Goal: Task Accomplishment & Management: Complete application form

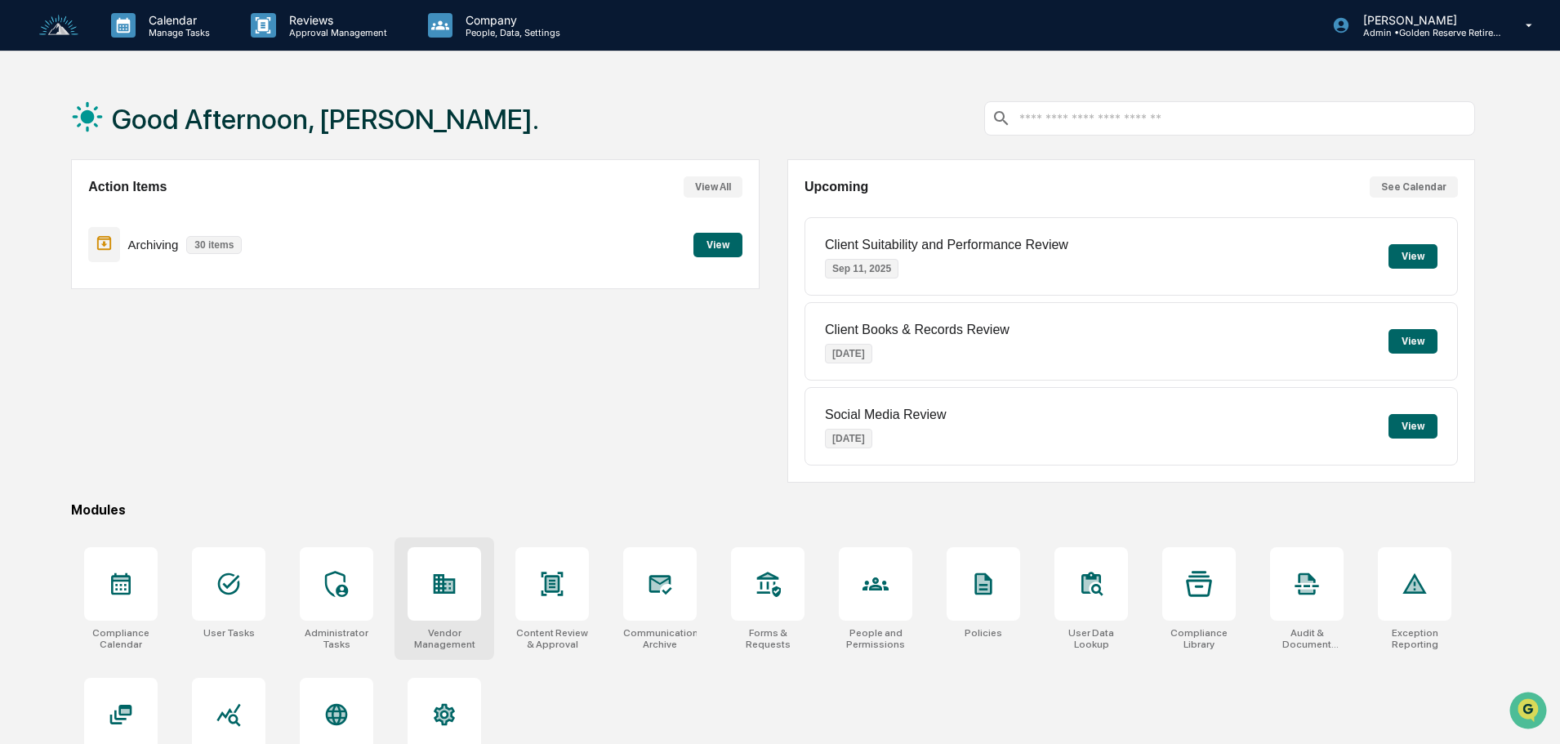
click at [428, 596] on div at bounding box center [445, 584] width 74 height 74
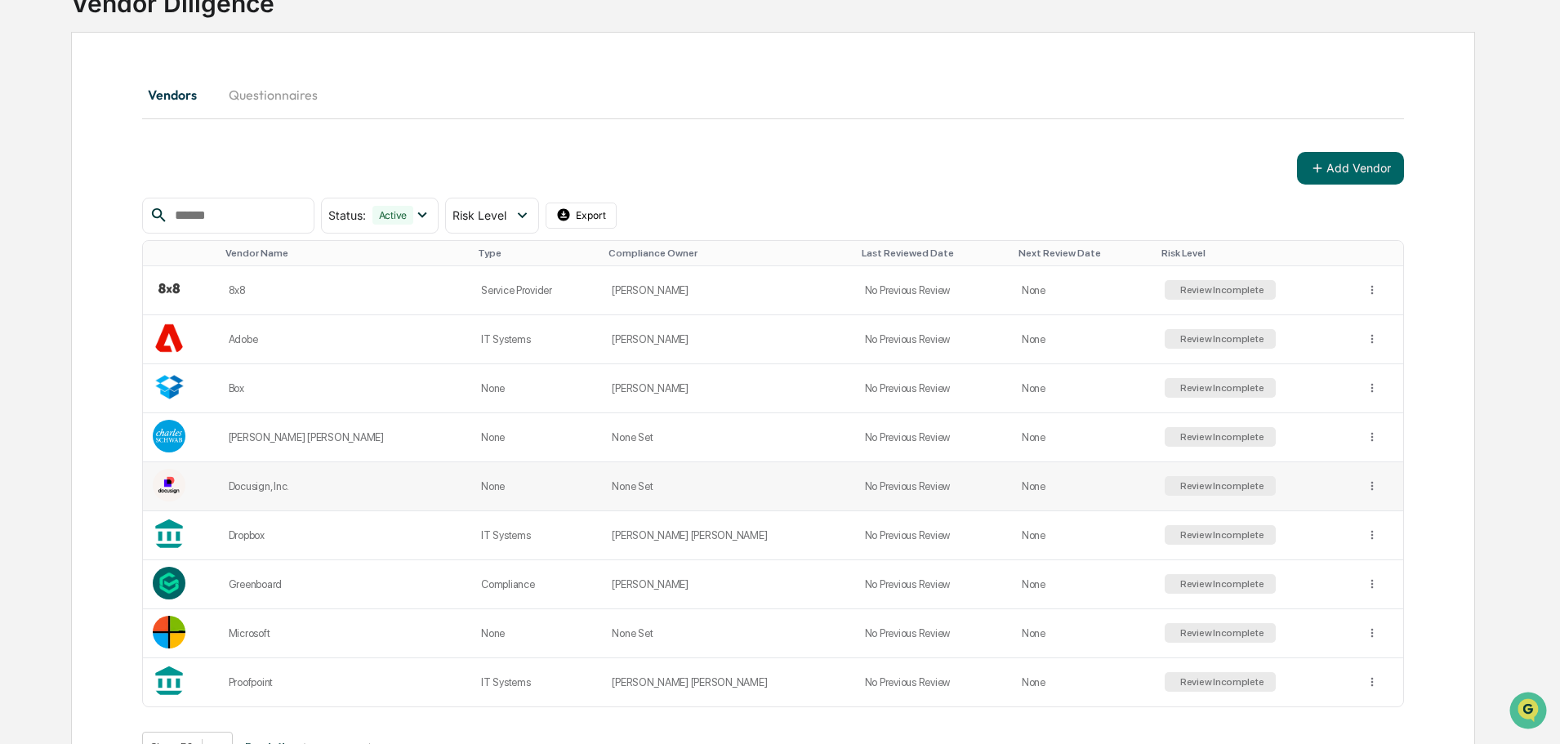
scroll to position [163, 0]
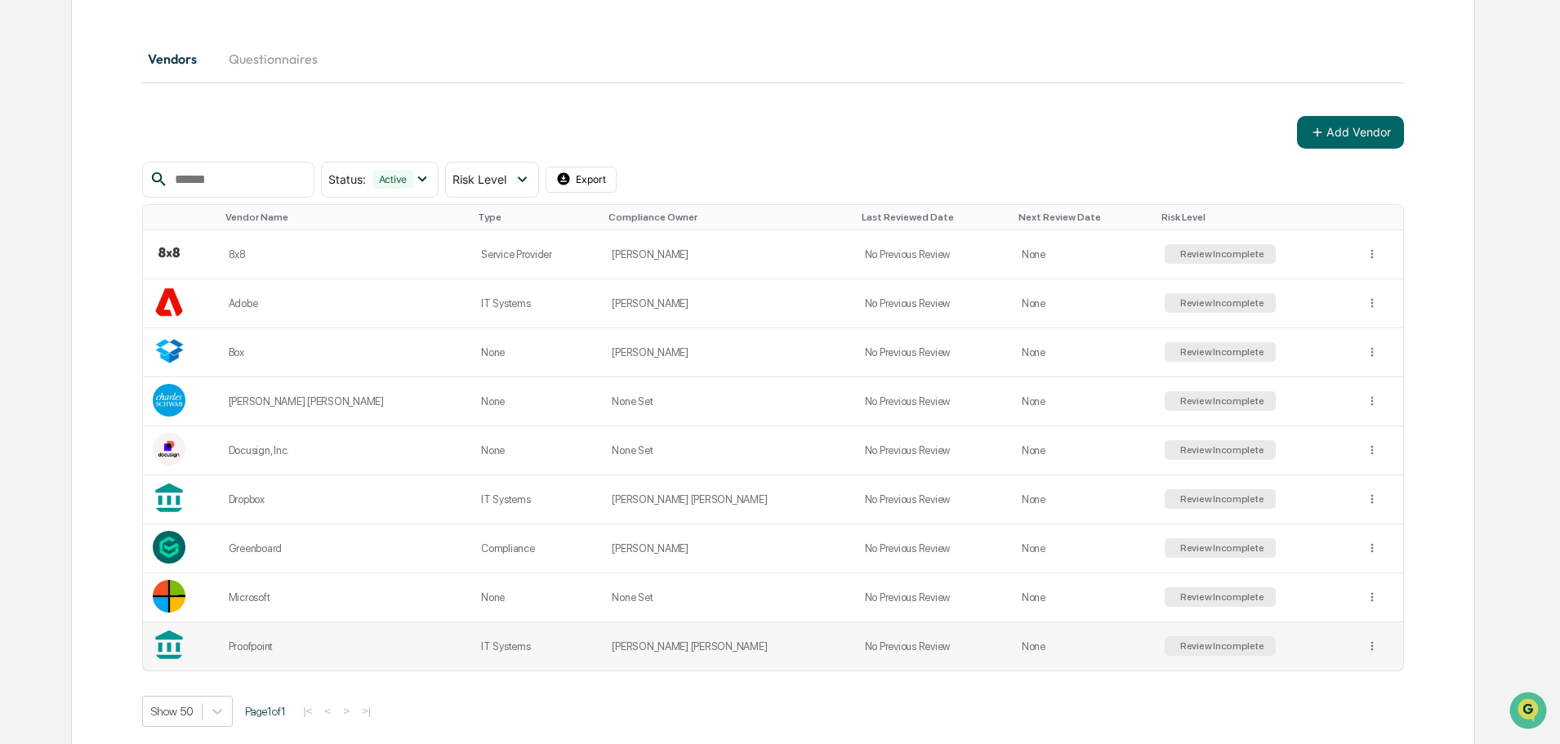
click at [1177, 640] on div "Review Incomplete" at bounding box center [1220, 645] width 87 height 11
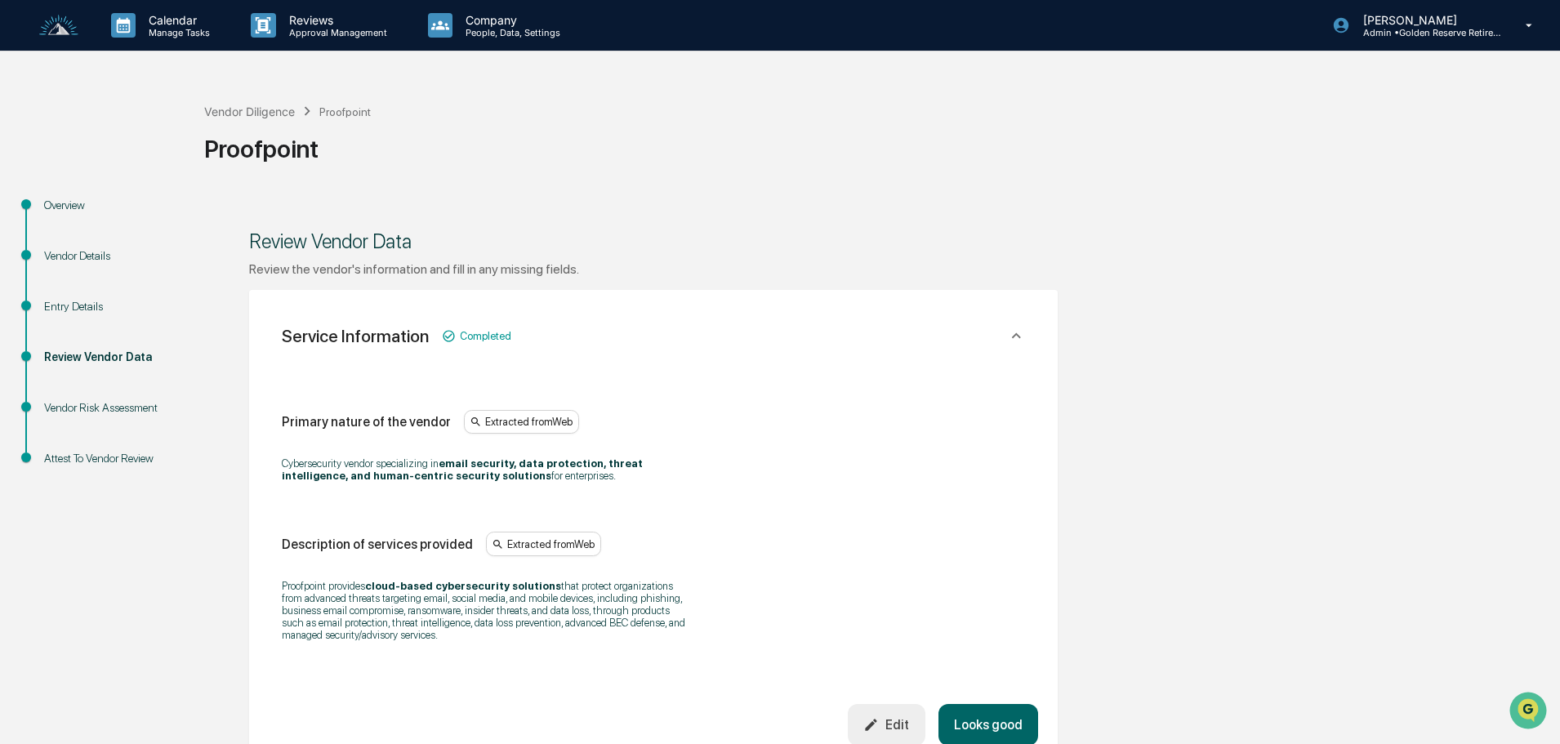
click at [69, 208] on div "Overview" at bounding box center [111, 205] width 134 height 17
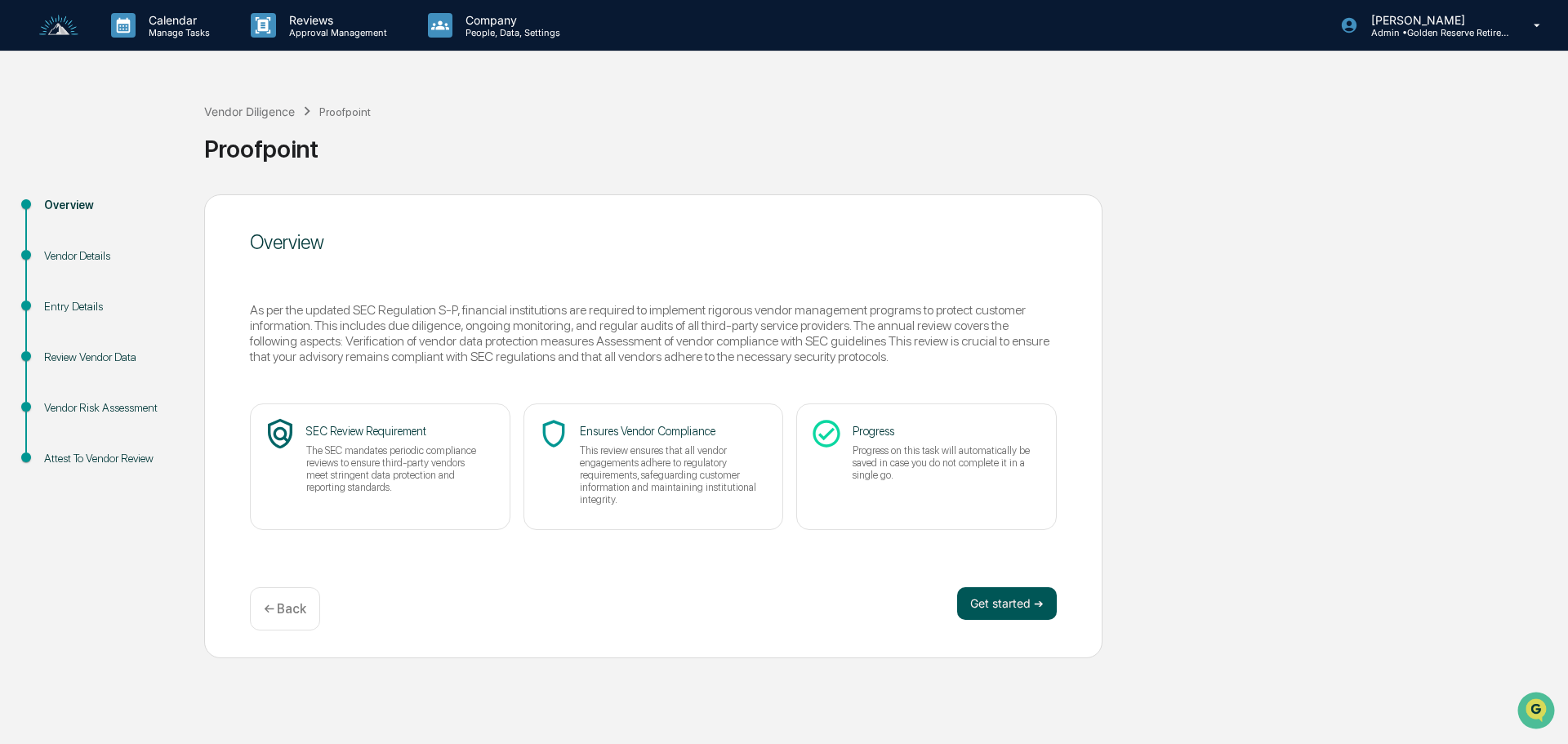
click at [1006, 608] on button "Get started ➔" at bounding box center [1007, 603] width 100 height 33
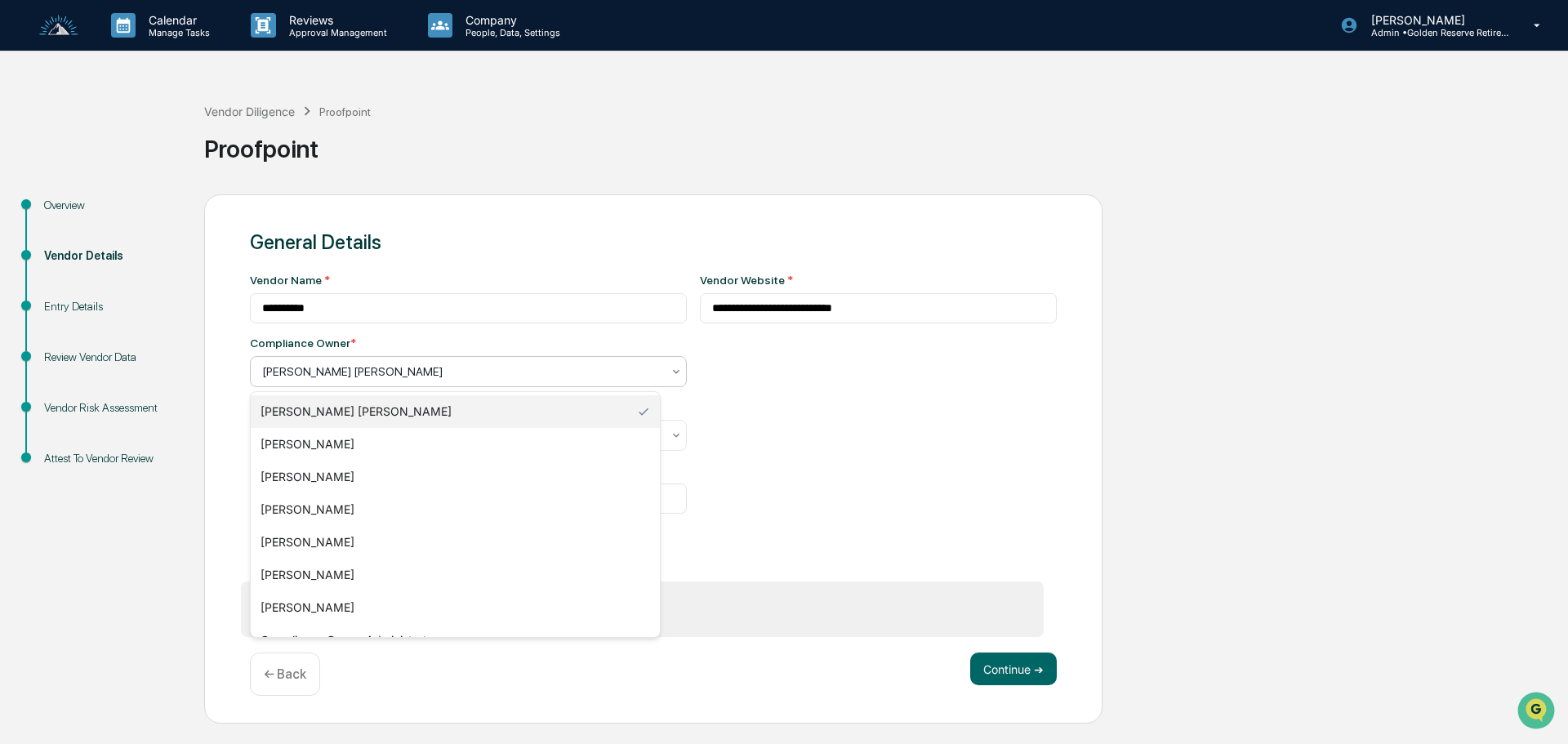
click at [360, 375] on div at bounding box center [461, 372] width 399 height 16
click at [341, 552] on div "[PERSON_NAME]" at bounding box center [455, 542] width 409 height 33
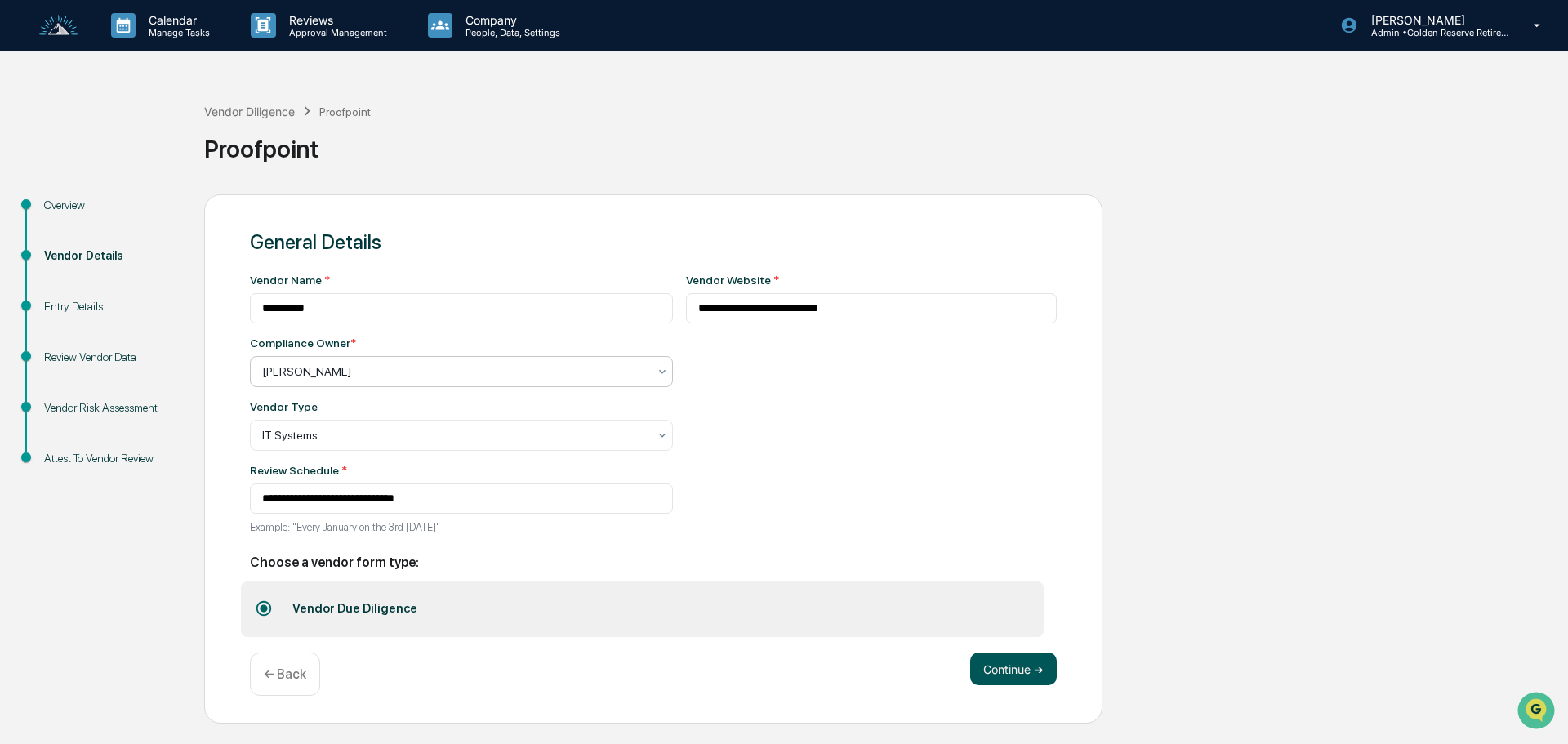
click at [1006, 663] on button "Continue ➔" at bounding box center [1013, 669] width 87 height 33
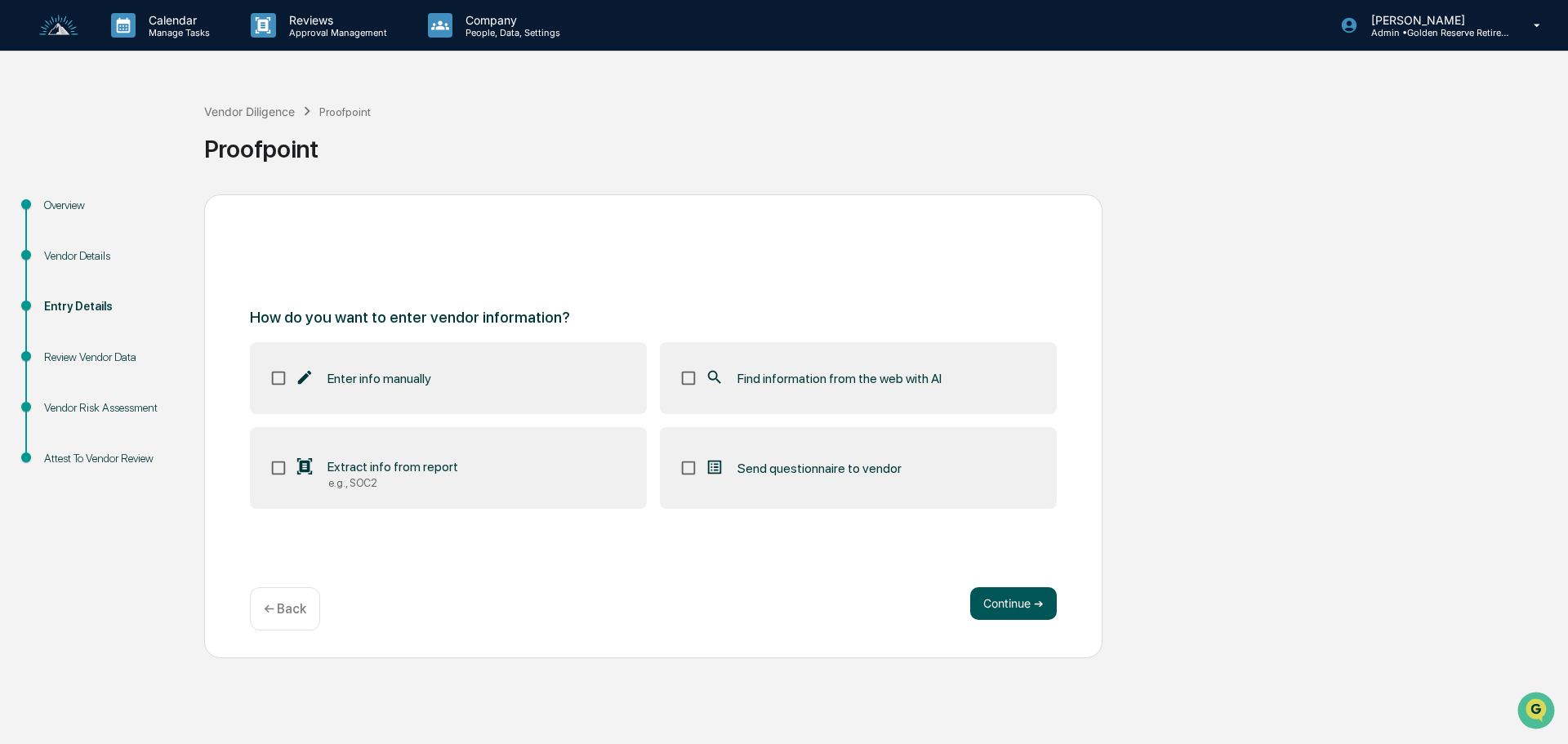
click at [1029, 615] on button "Continue ➔" at bounding box center [1013, 603] width 87 height 33
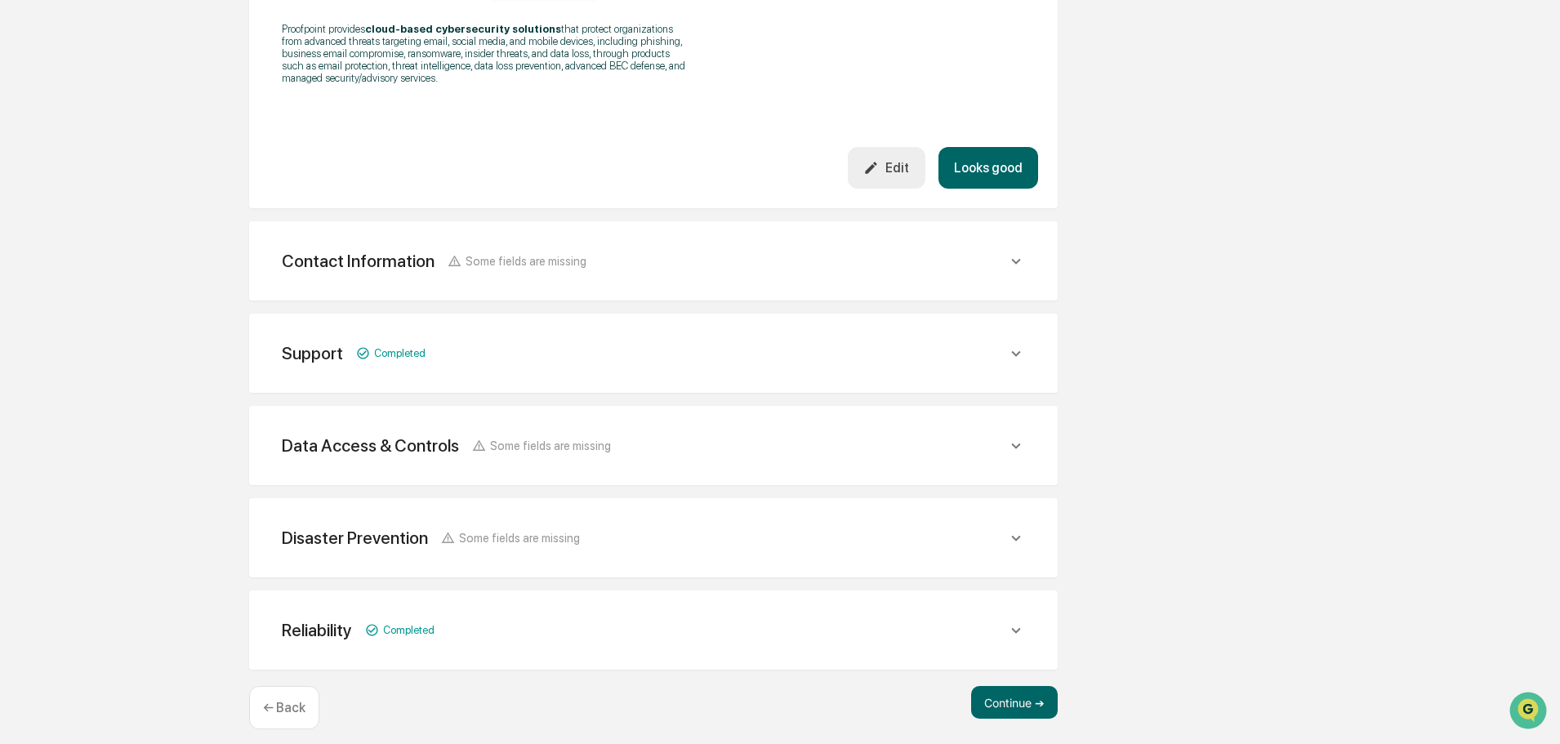
scroll to position [569, 0]
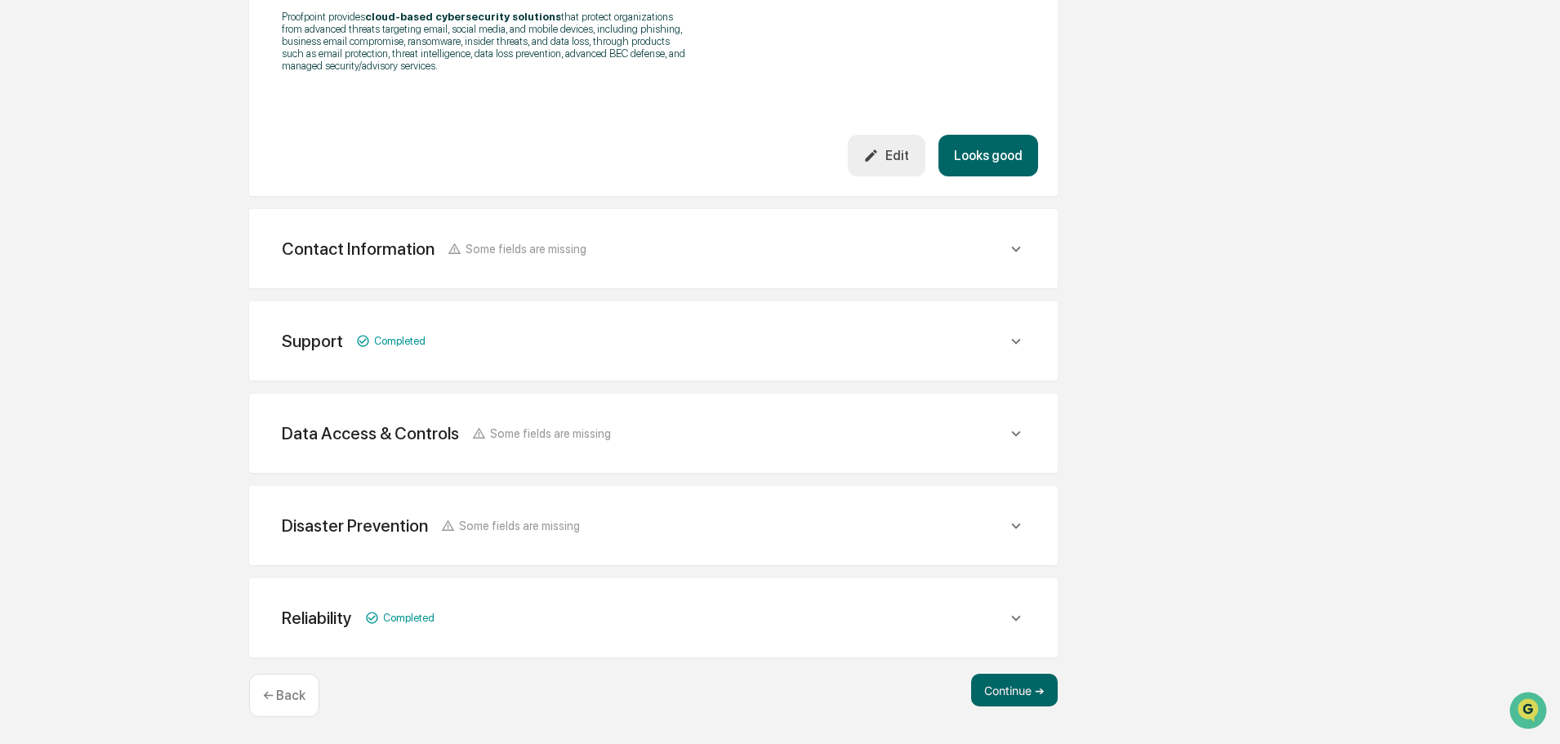
click at [1012, 256] on icon at bounding box center [1016, 249] width 18 height 18
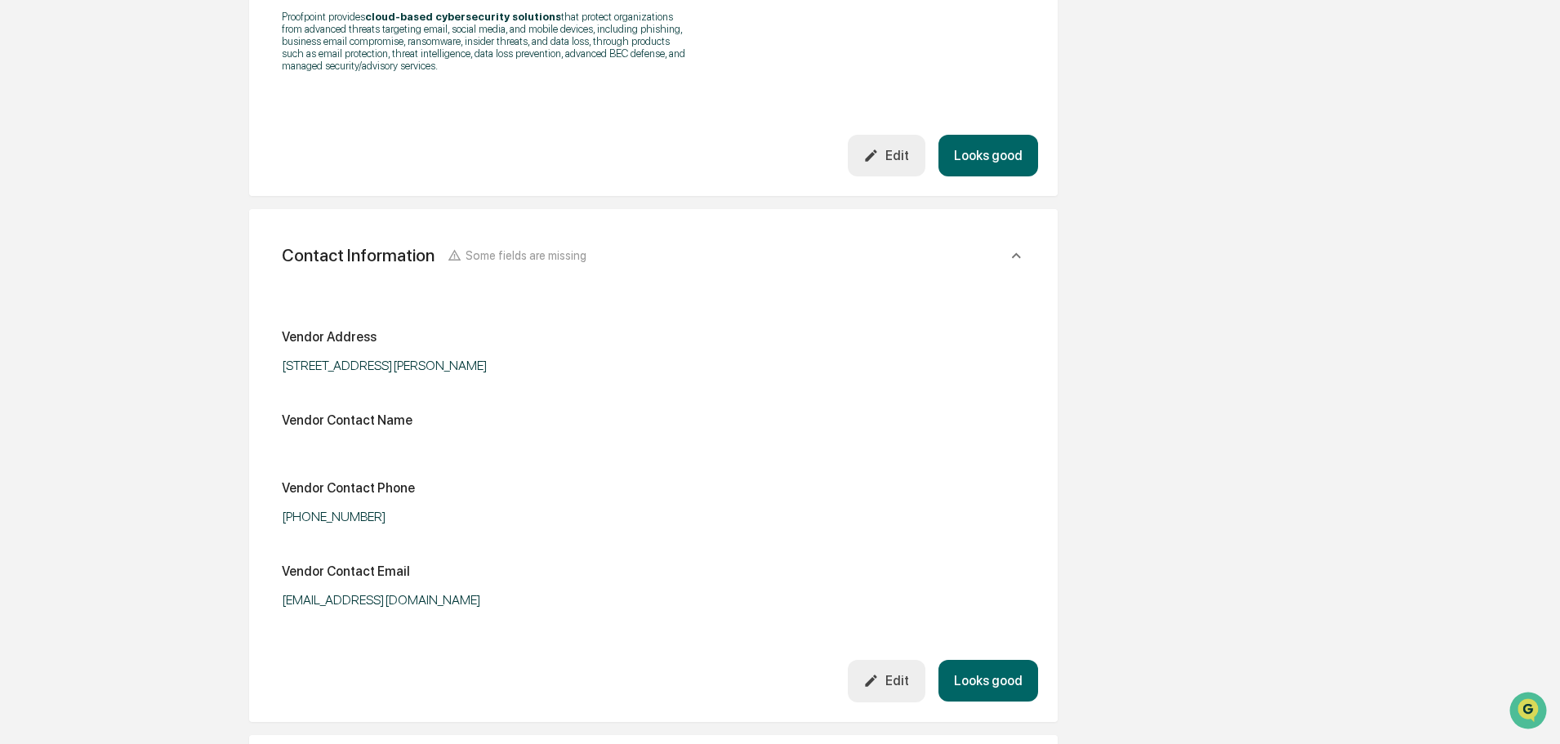
click at [1021, 254] on icon at bounding box center [1016, 256] width 18 height 18
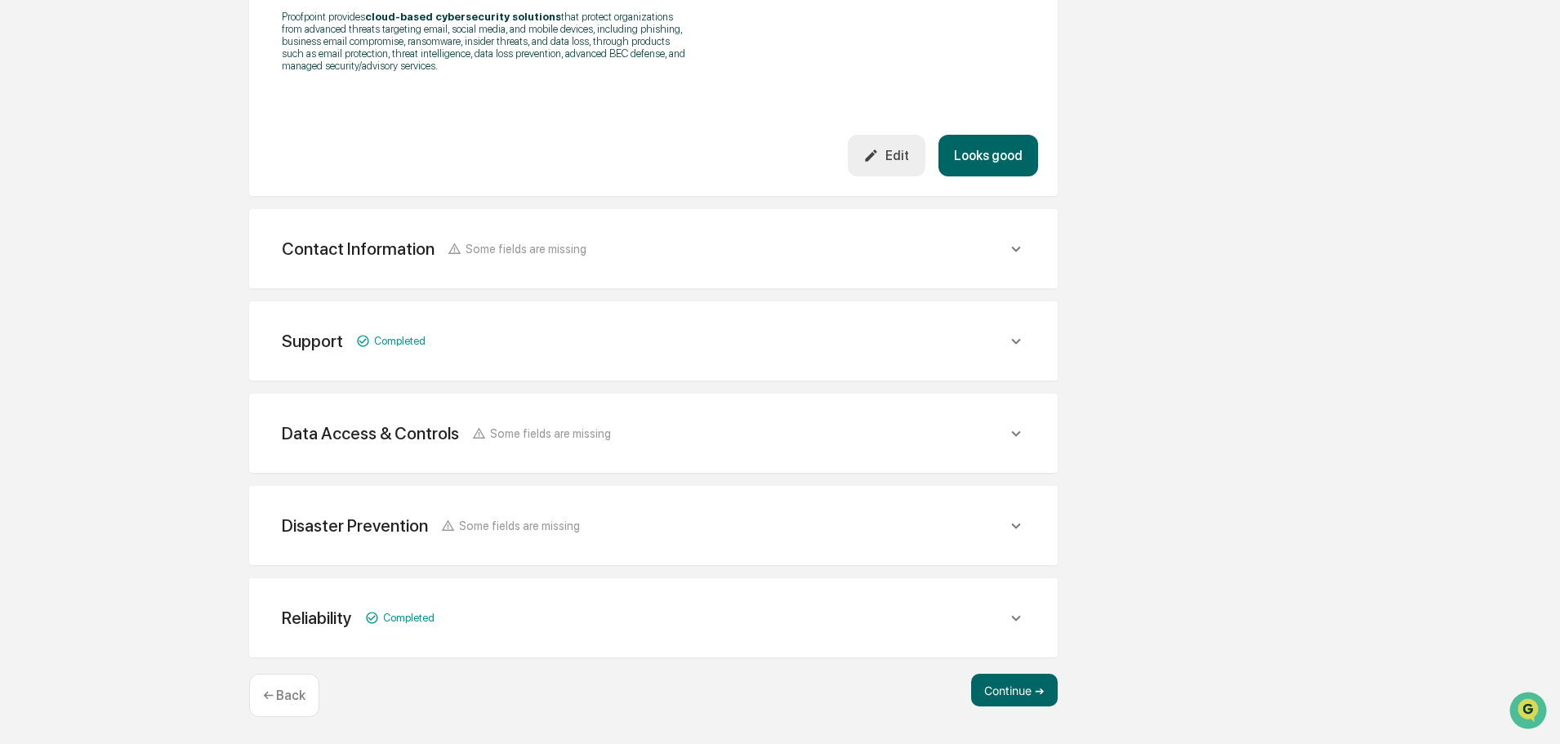
click at [1017, 254] on icon at bounding box center [1016, 249] width 18 height 18
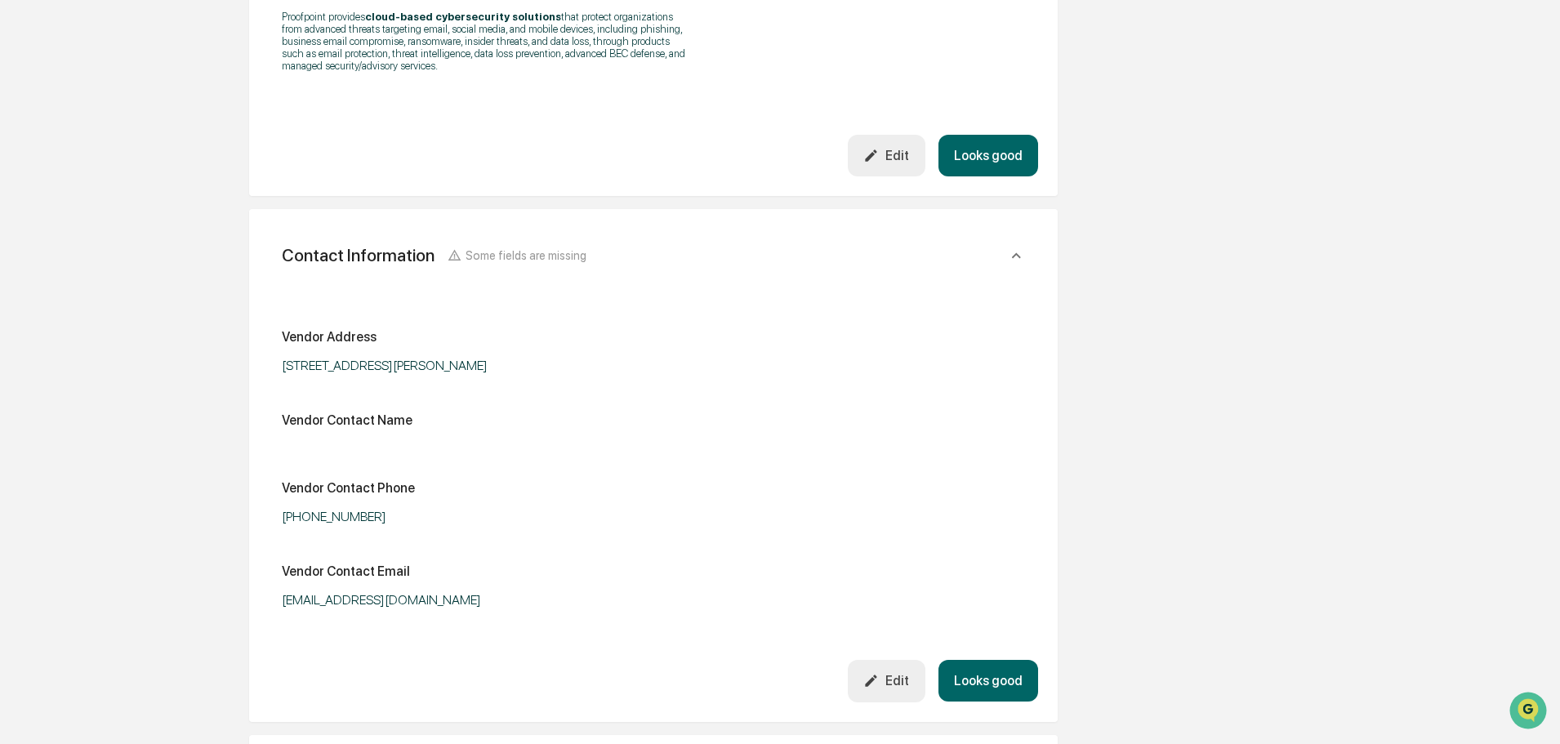
click at [1010, 254] on icon at bounding box center [1016, 256] width 18 height 18
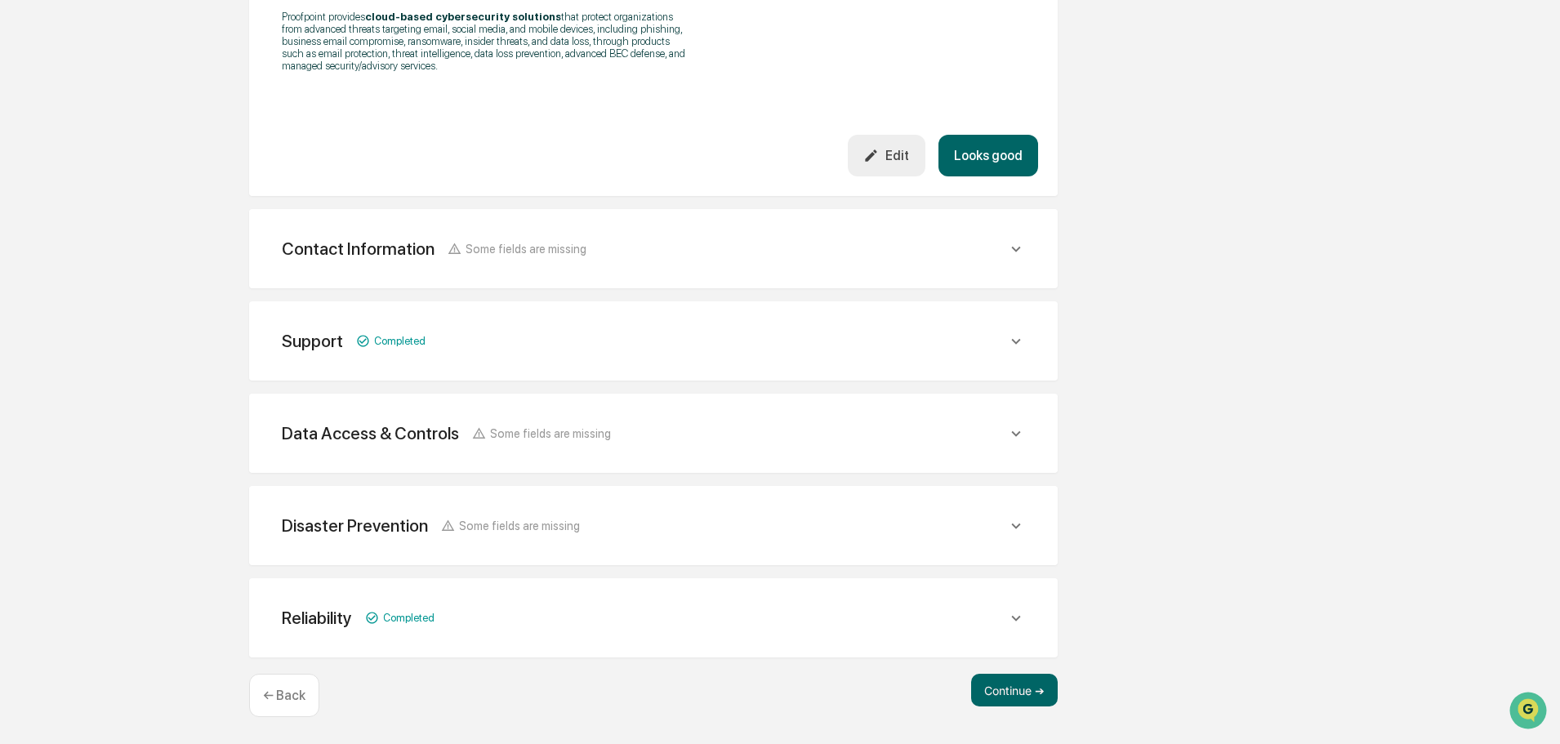
drag, startPoint x: 1014, startPoint y: 436, endPoint x: 997, endPoint y: 441, distance: 17.1
click at [1014, 437] on icon at bounding box center [1016, 434] width 18 height 18
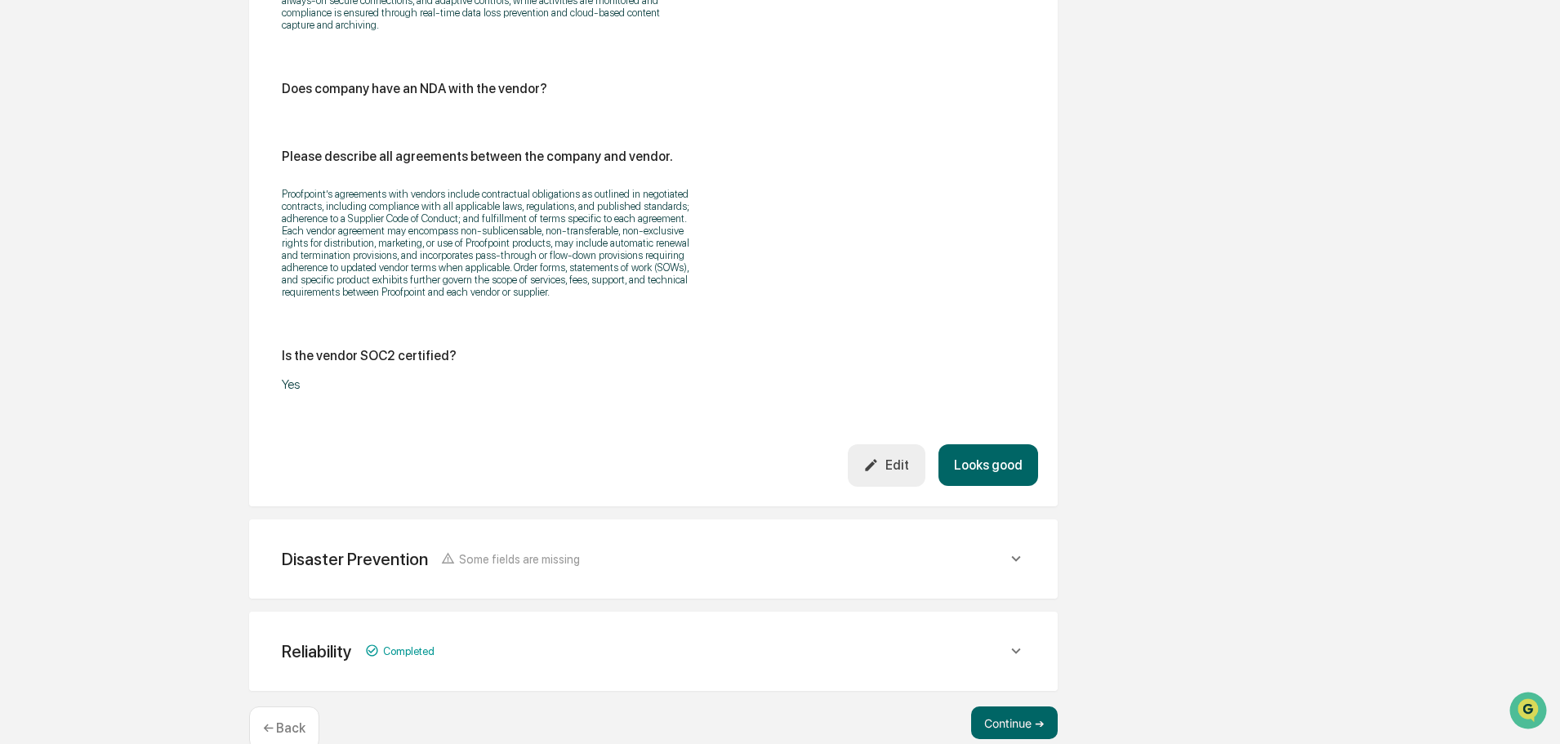
scroll to position [2620, 0]
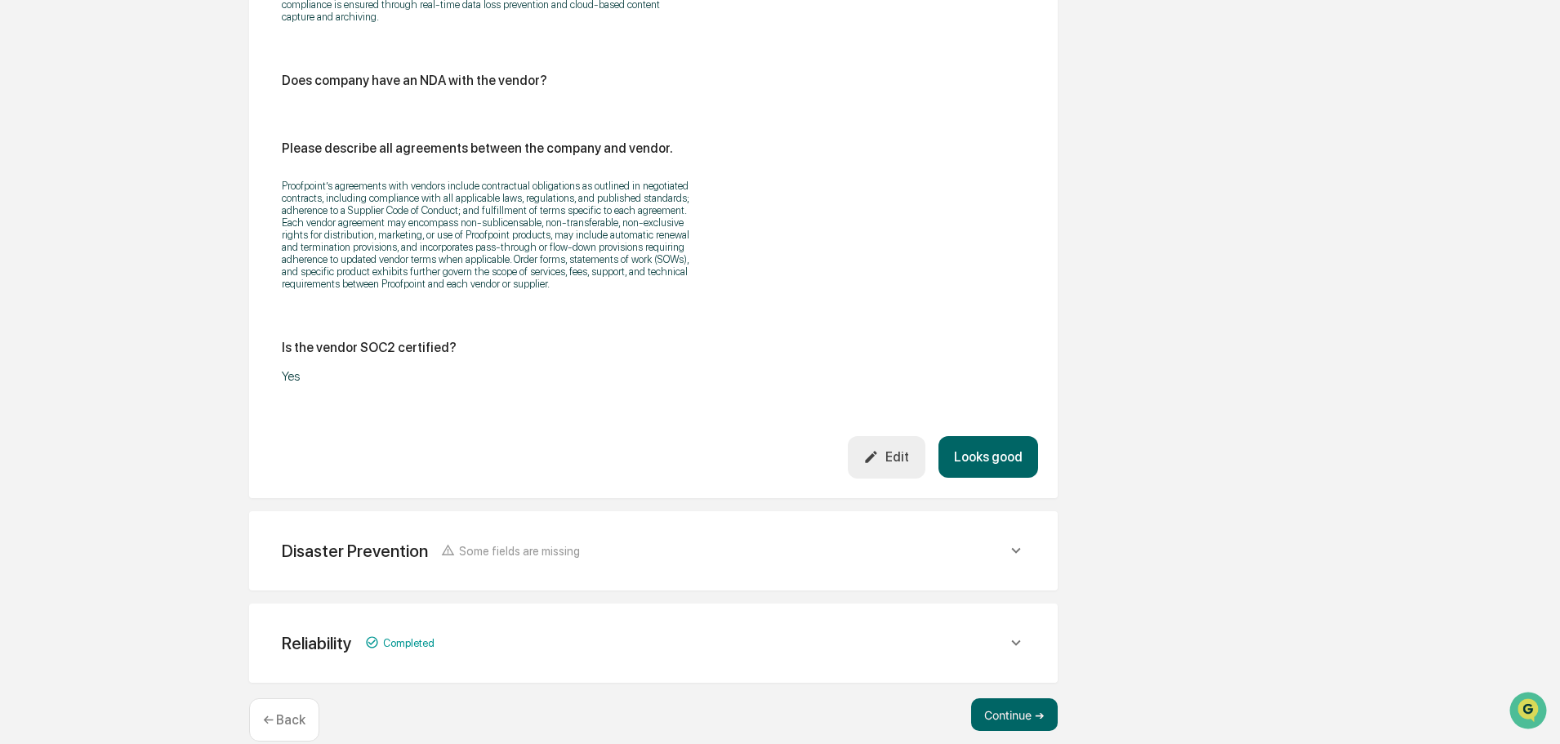
click at [1024, 542] on icon at bounding box center [1016, 551] width 18 height 18
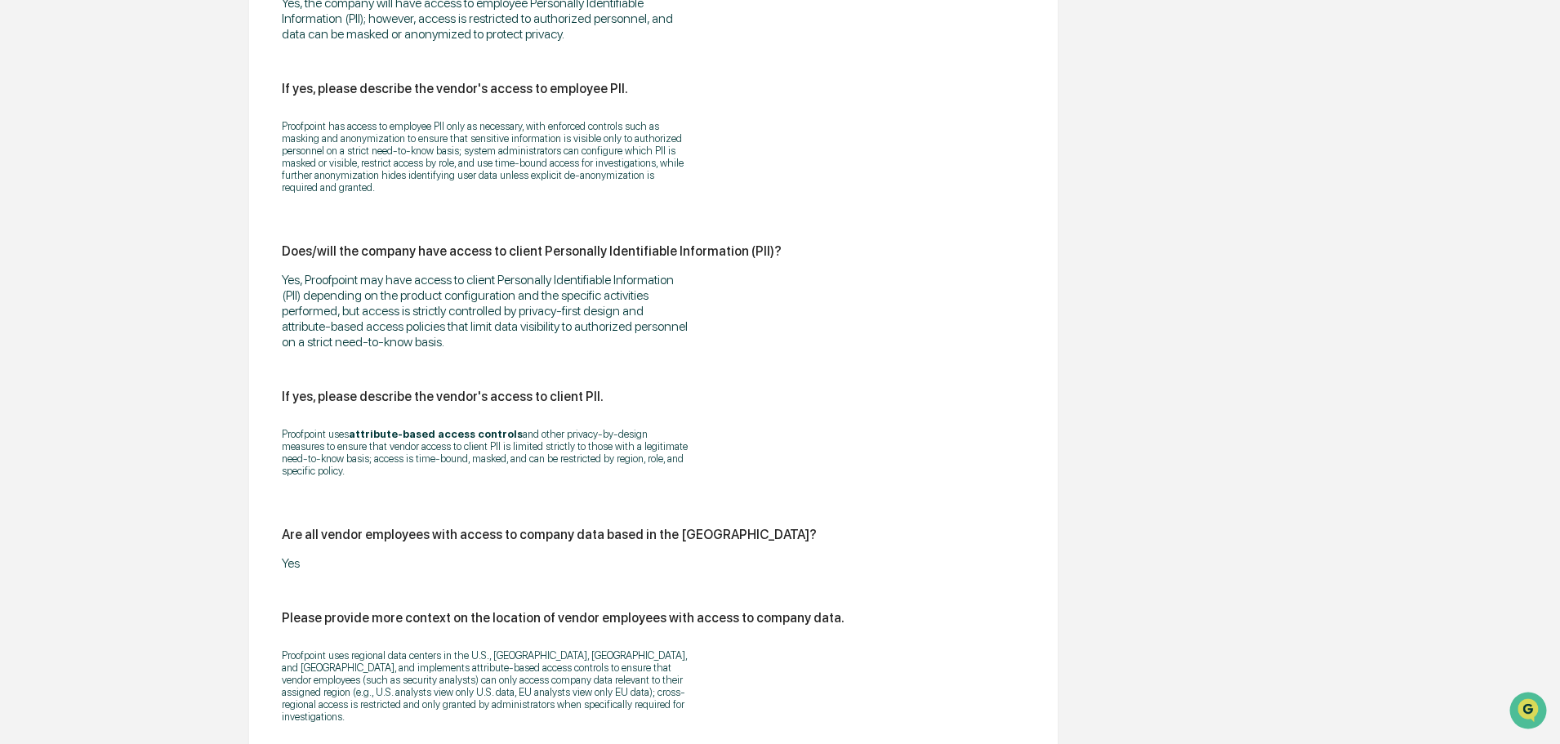
scroll to position [1253, 0]
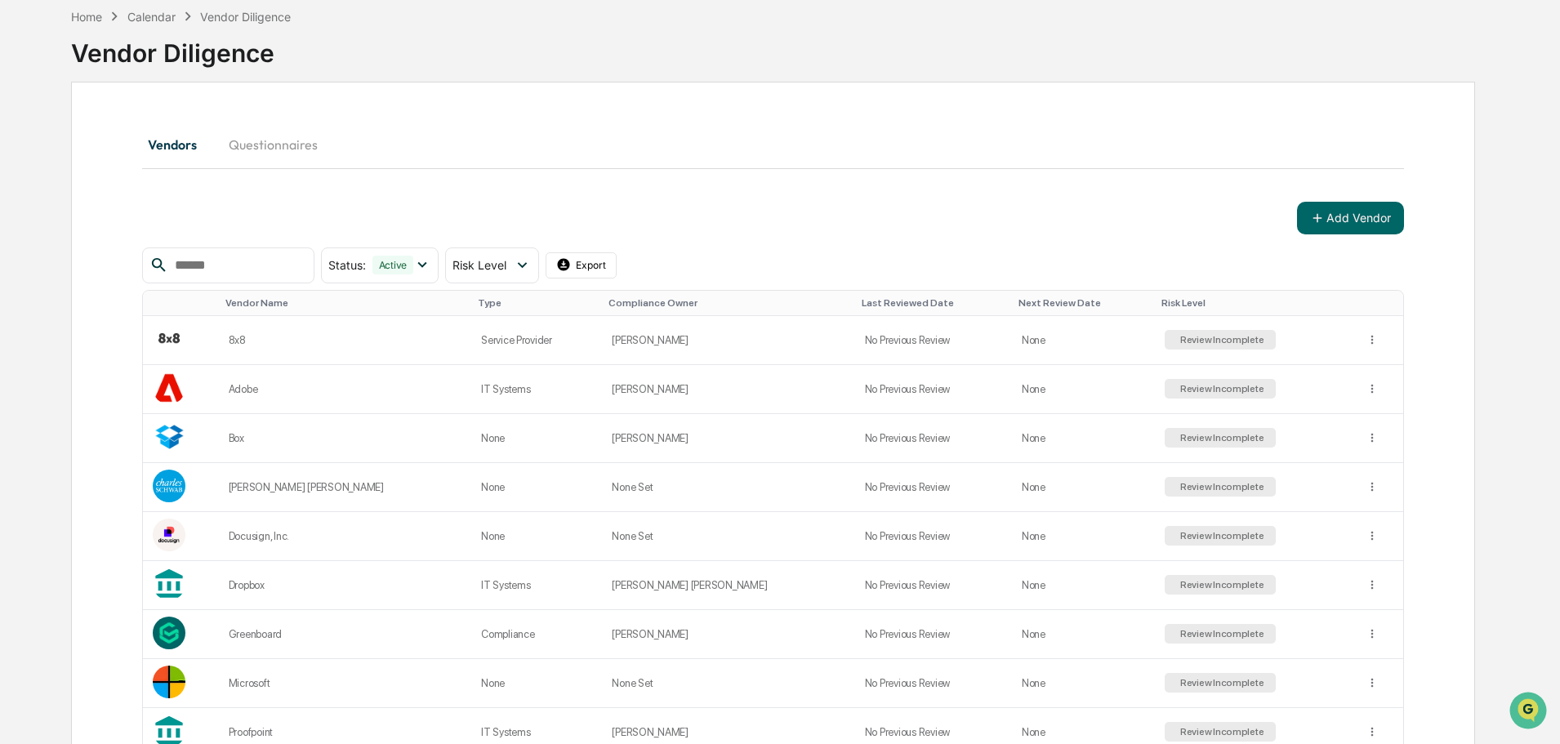
scroll to position [189, 0]
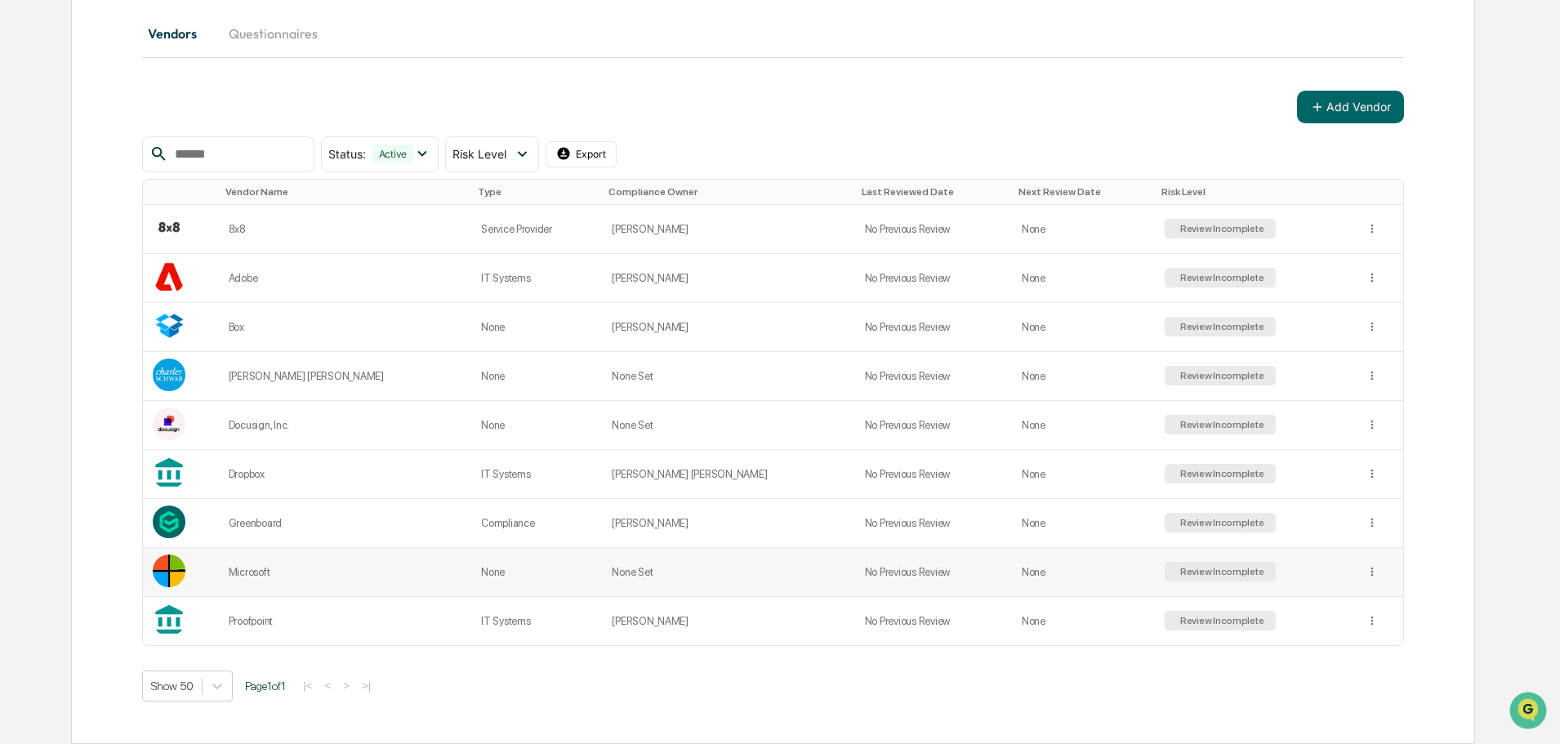
click at [1191, 573] on div "Review Incomplete" at bounding box center [1220, 571] width 87 height 11
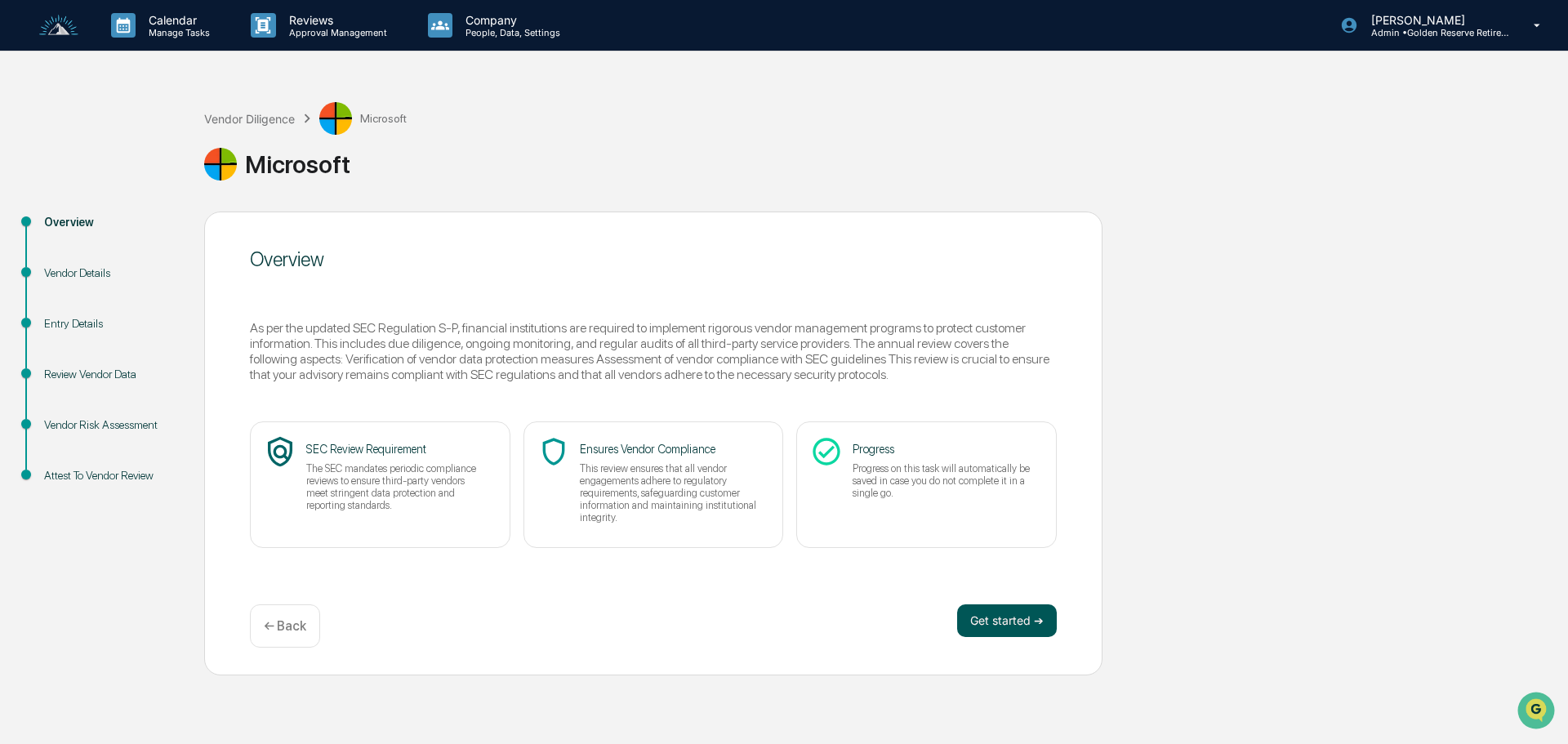
click at [1039, 625] on button "Get started ➔" at bounding box center [1007, 620] width 100 height 33
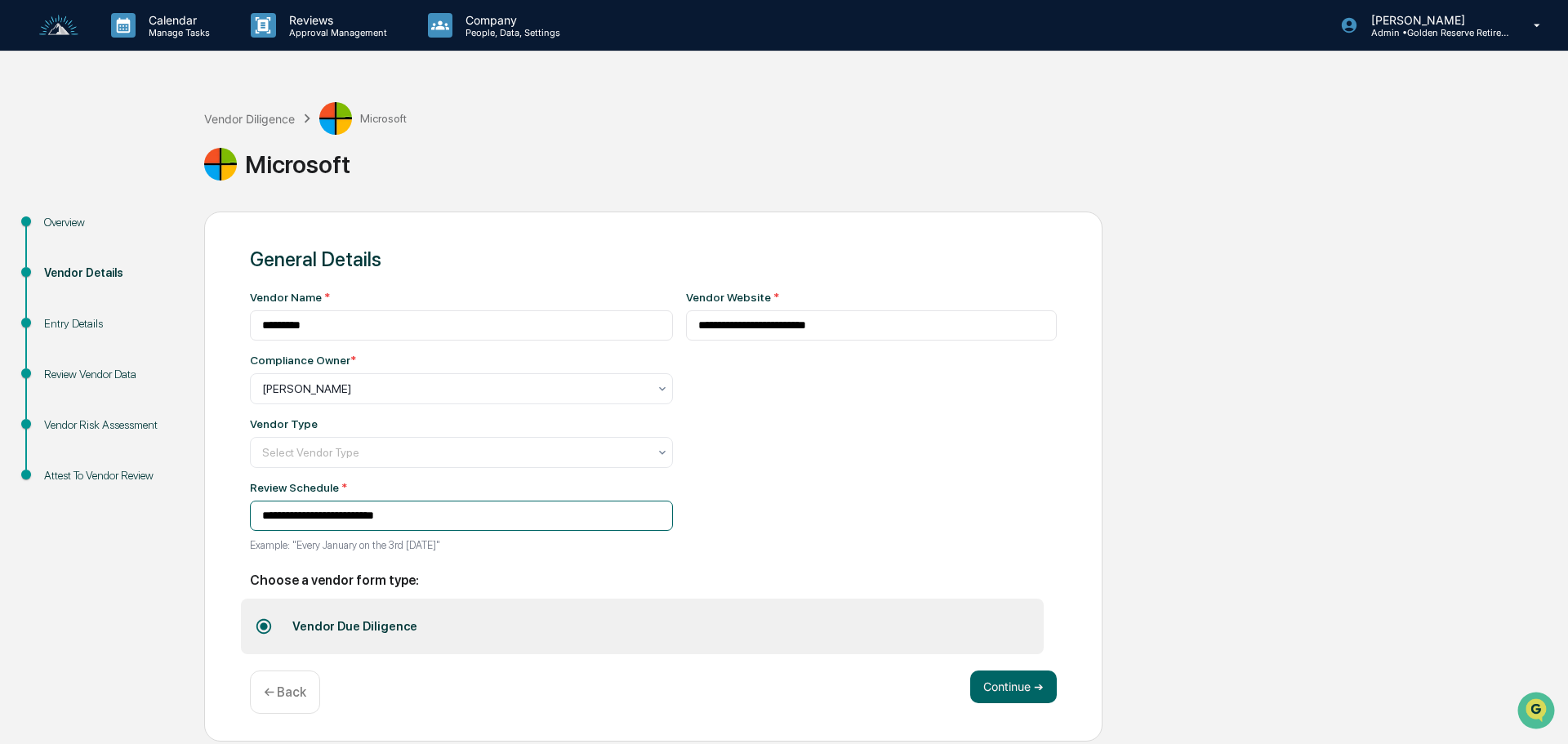
click at [416, 508] on input "**********" at bounding box center [461, 516] width 423 height 30
drag, startPoint x: 373, startPoint y: 520, endPoint x: 298, endPoint y: 520, distance: 74.3
click at [298, 520] on input "**********" at bounding box center [461, 516] width 423 height 30
type input "**********"
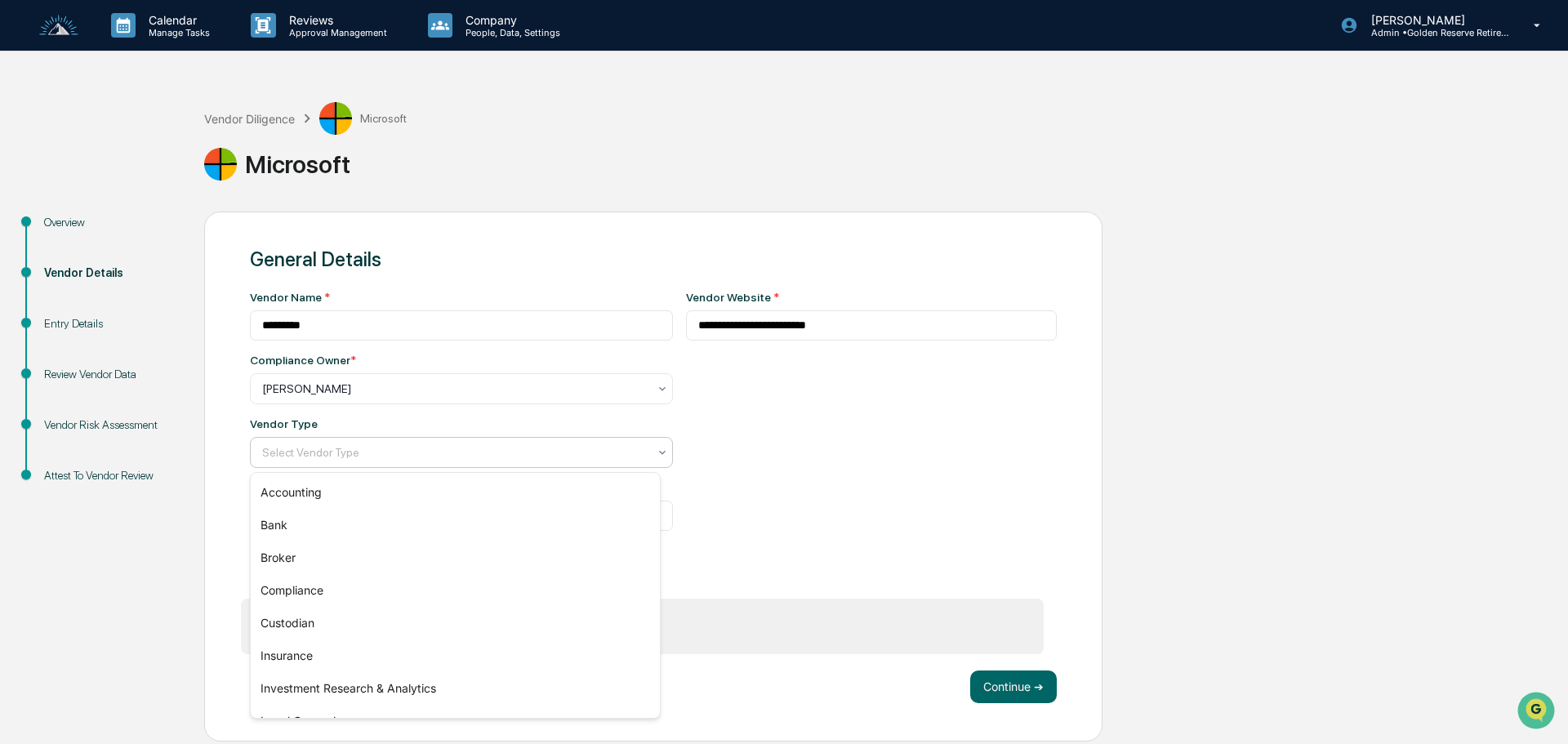
click at [436, 448] on div at bounding box center [455, 452] width 386 height 16
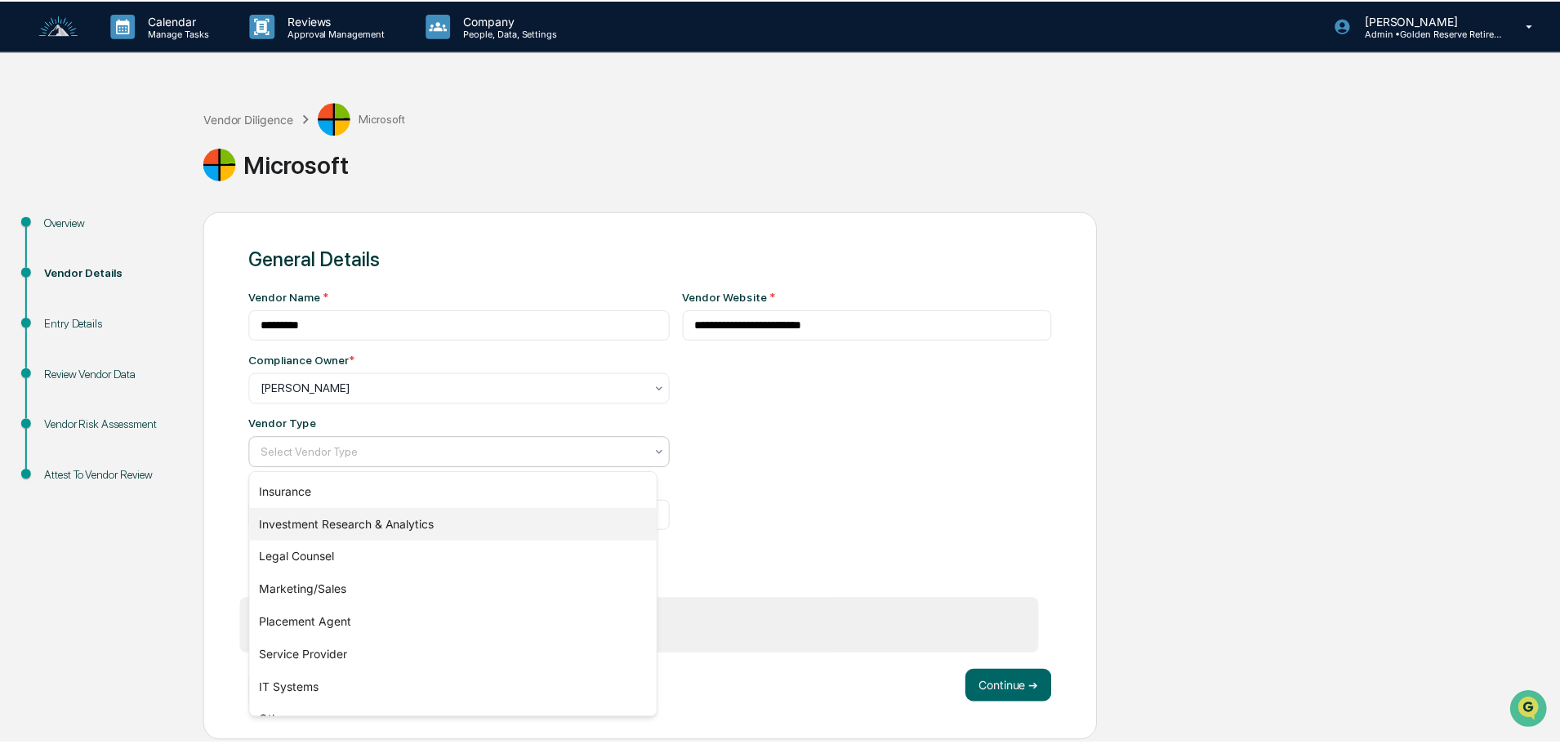
scroll to position [186, 0]
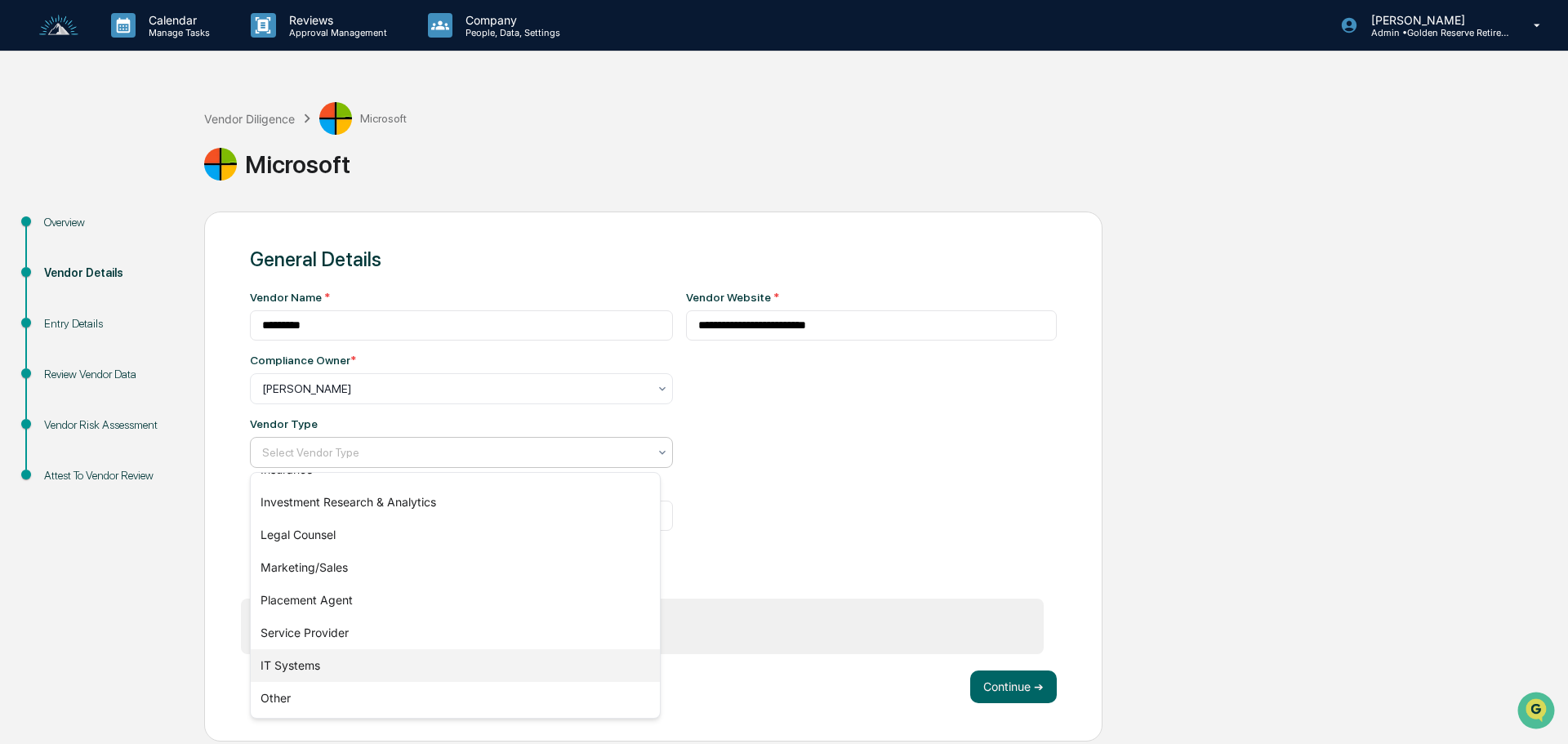
click at [324, 666] on div "IT Systems" at bounding box center [455, 665] width 409 height 33
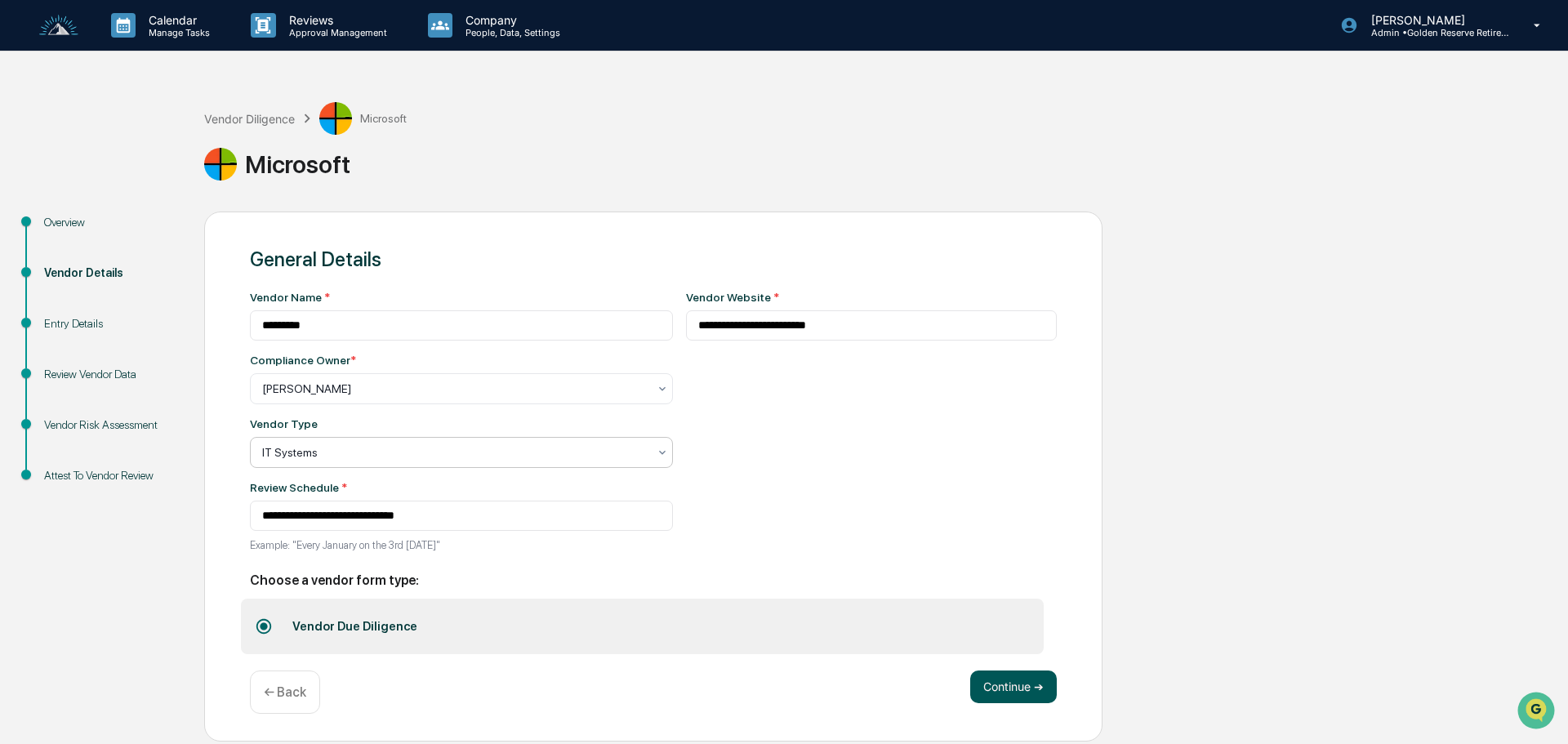
click at [1012, 689] on button "Continue ➔" at bounding box center [1013, 687] width 87 height 33
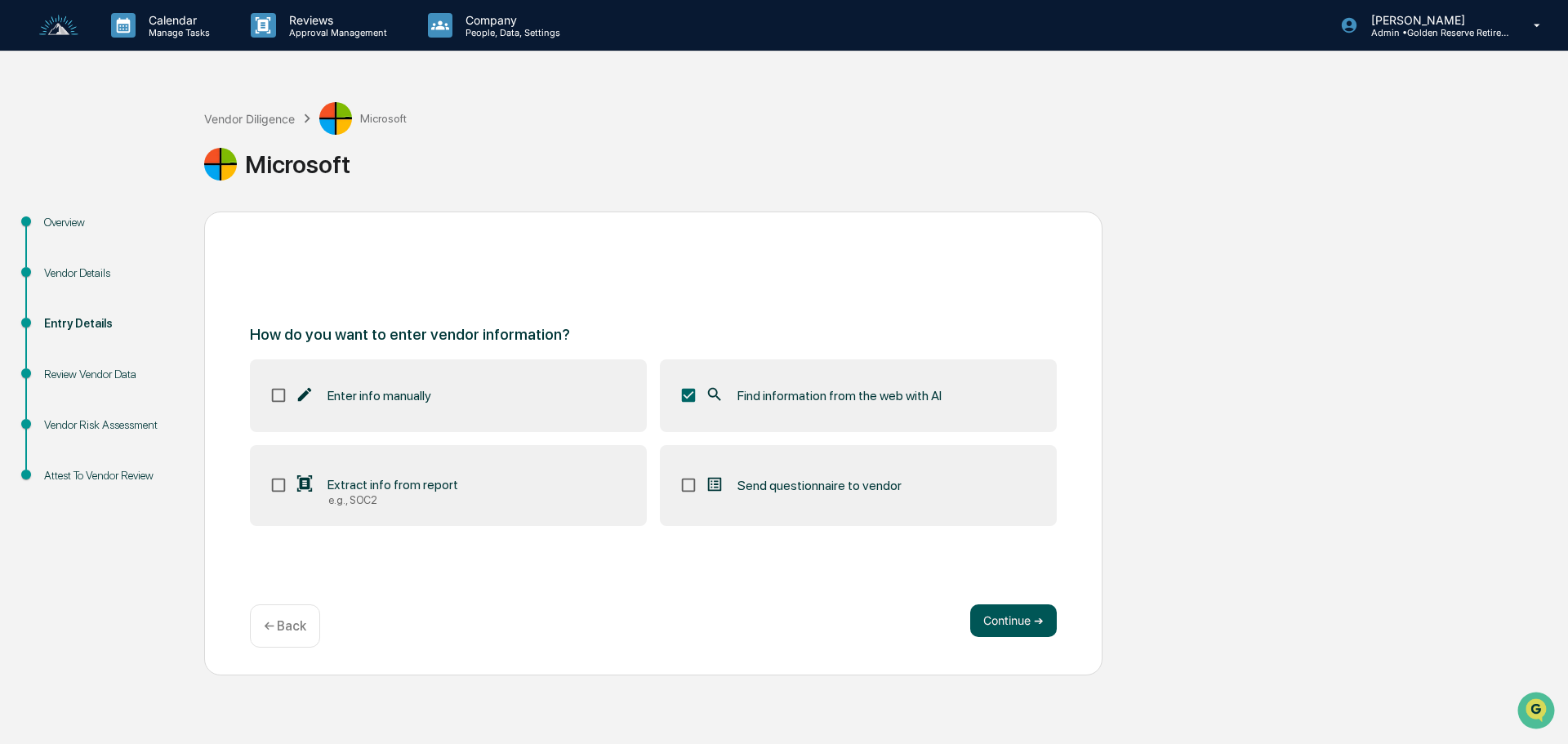
click at [1019, 625] on button "Continue ➔" at bounding box center [1013, 620] width 87 height 33
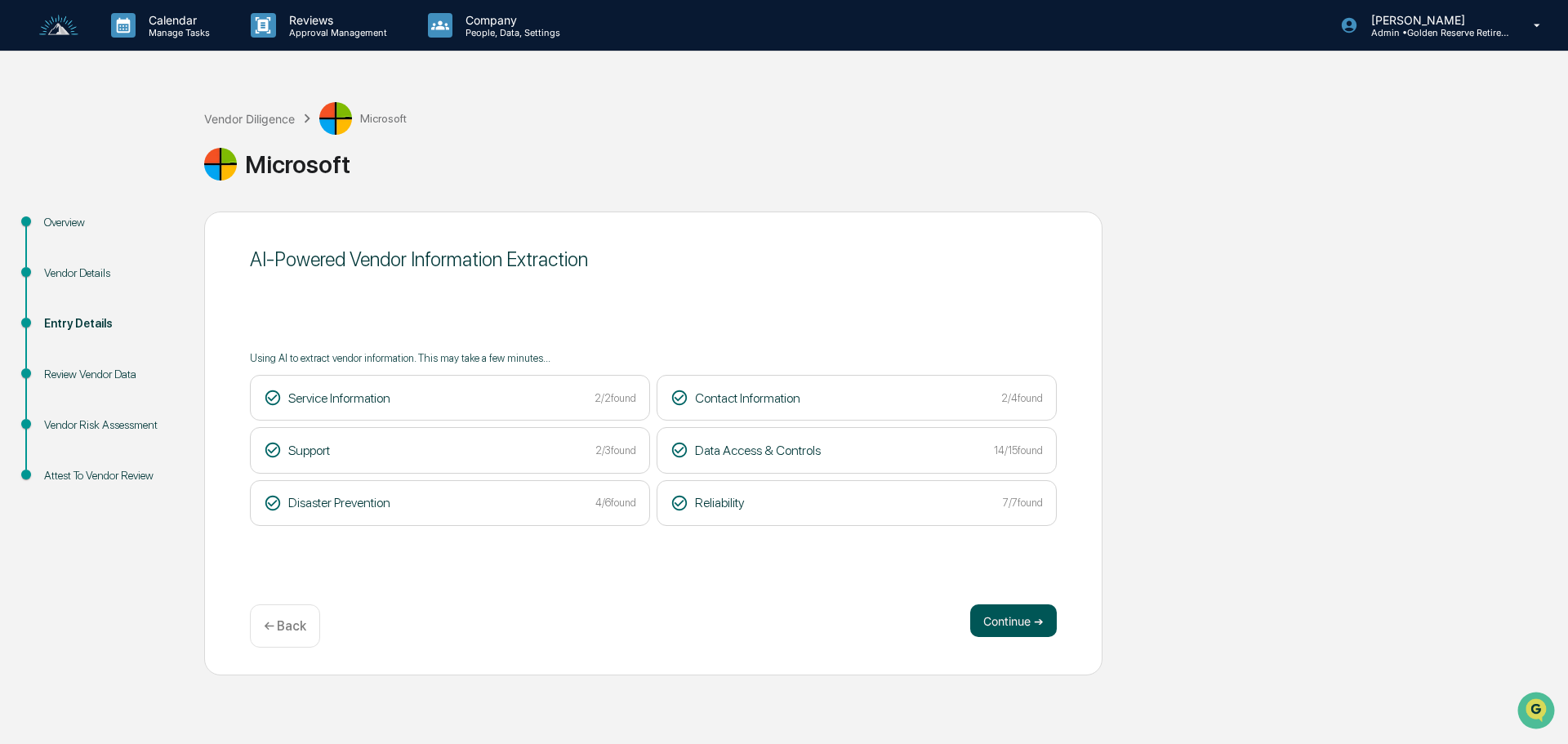
click at [1019, 622] on button "Continue ➔" at bounding box center [1013, 620] width 87 height 33
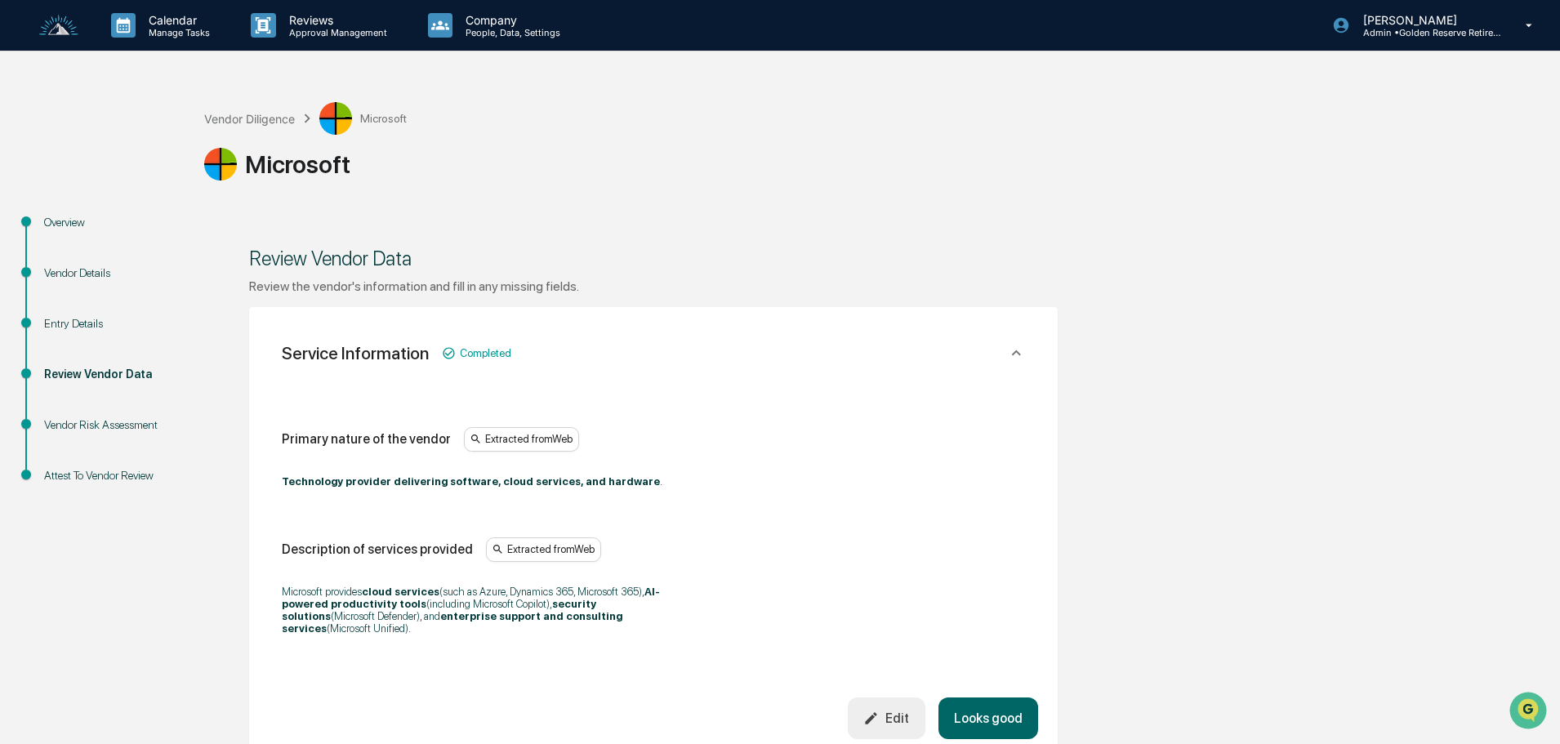
scroll to position [82, 0]
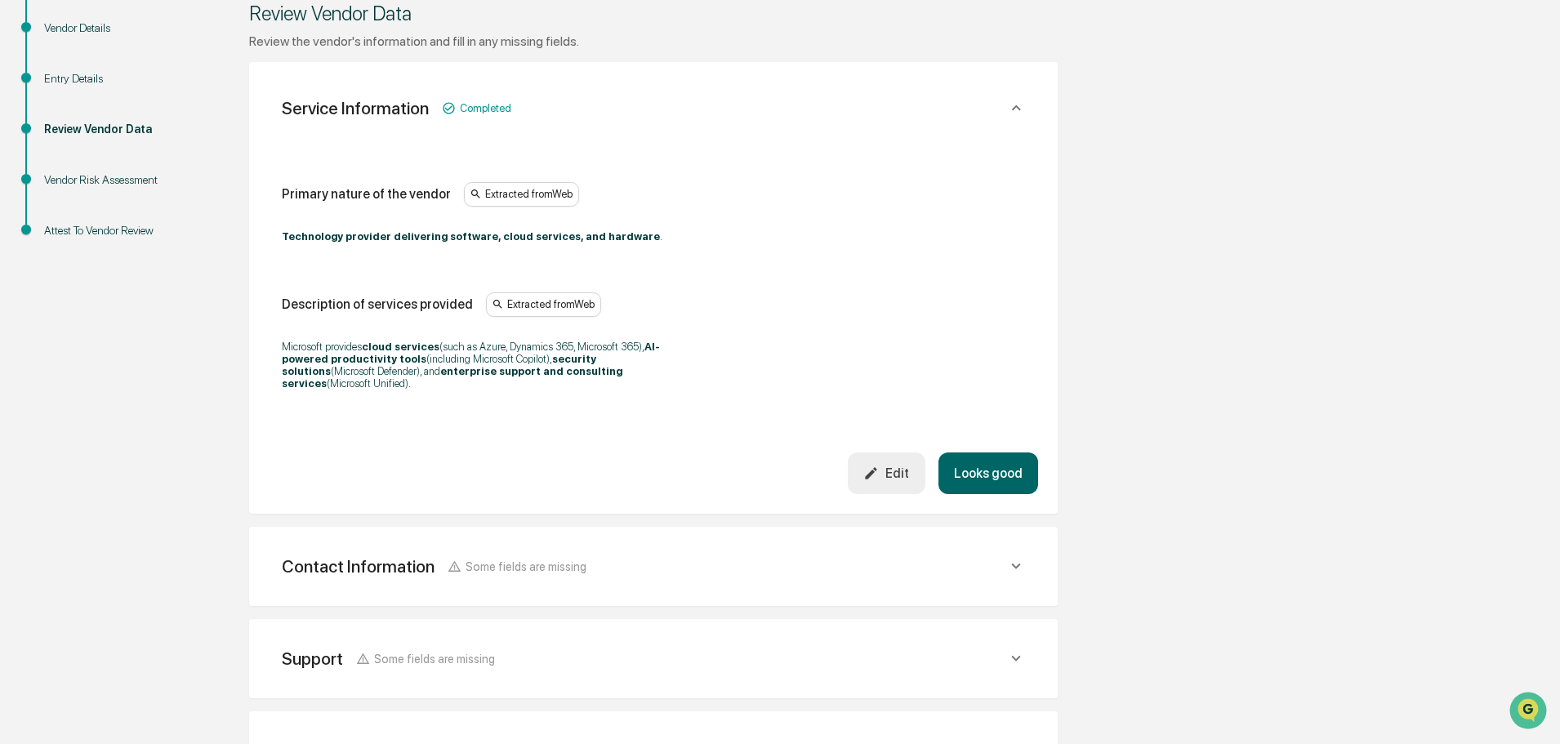
click at [973, 460] on button "Looks good" at bounding box center [989, 474] width 100 height 42
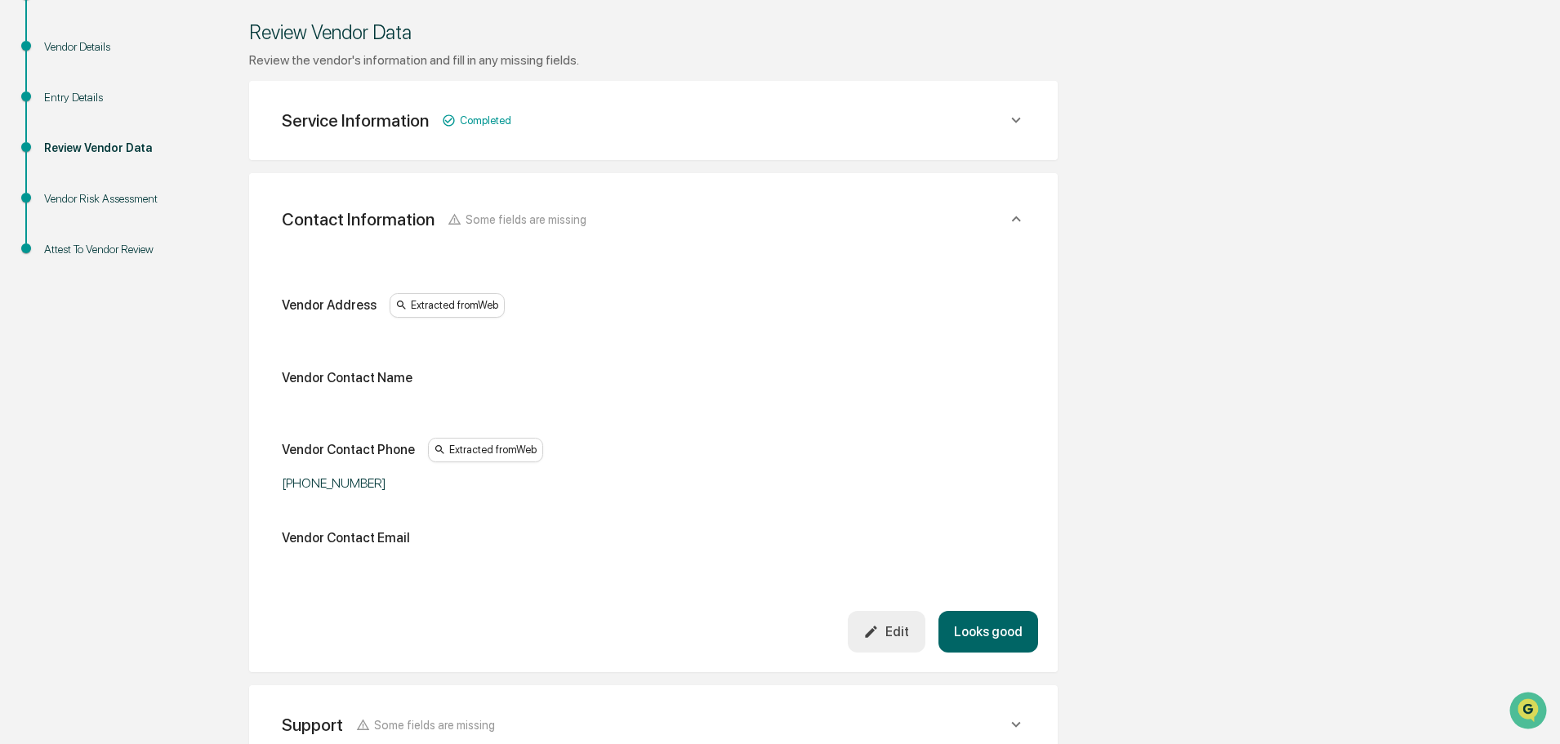
scroll to position [225, 0]
